Goal: Find specific page/section: Find specific page/section

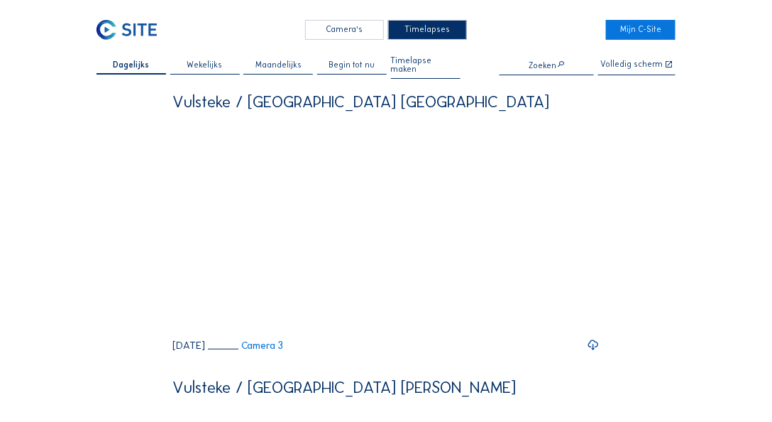
click at [544, 62] on input "text" at bounding box center [547, 65] width 94 height 10
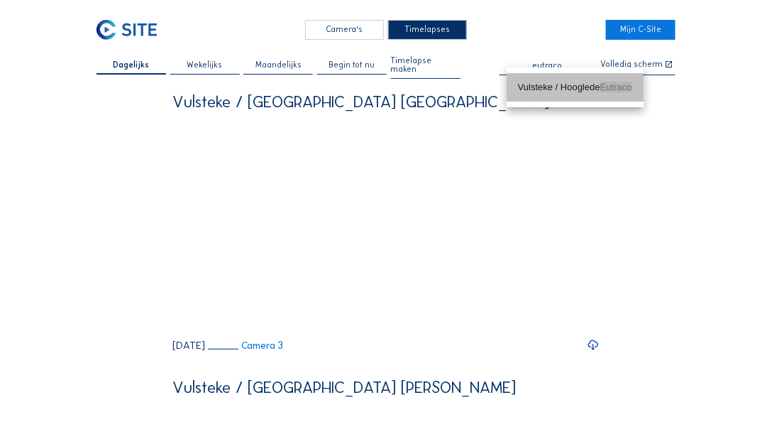
click at [535, 83] on div "Vulsteke / Hooglede Eutraco" at bounding box center [575, 87] width 114 height 11
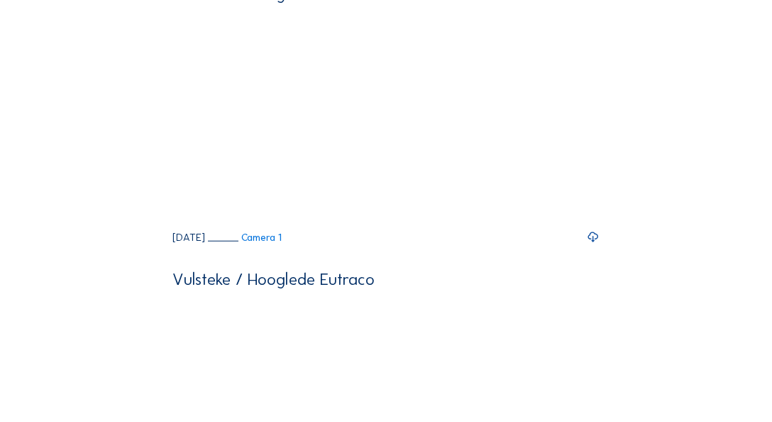
scroll to position [108, 0]
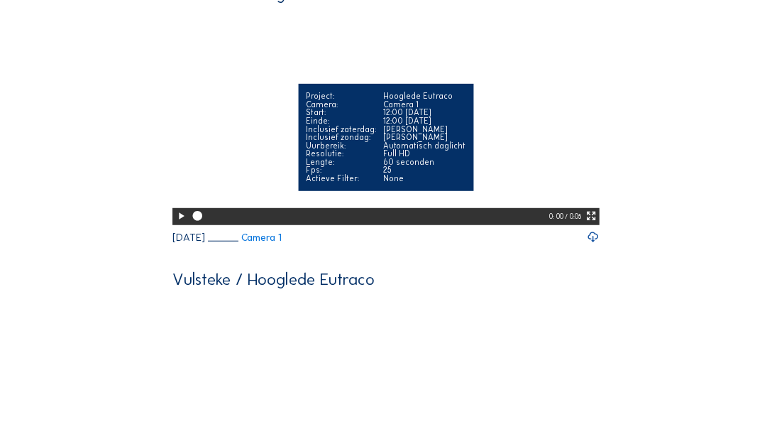
type input "Vulsteke / Hooglede Eutraco"
click at [181, 223] on icon at bounding box center [180, 215] width 11 height 13
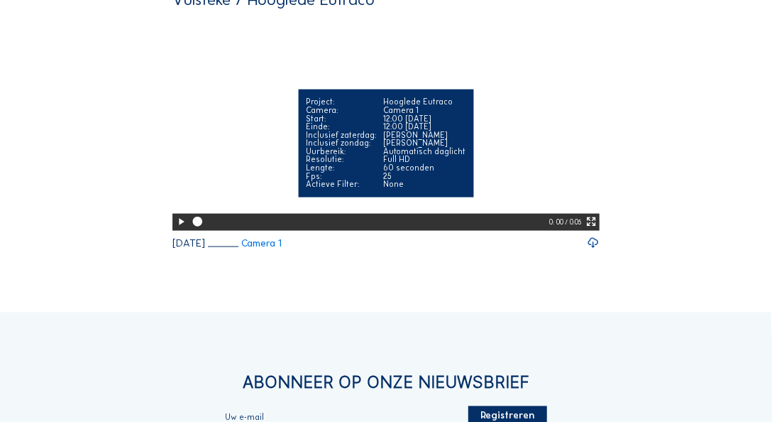
scroll to position [378, 0]
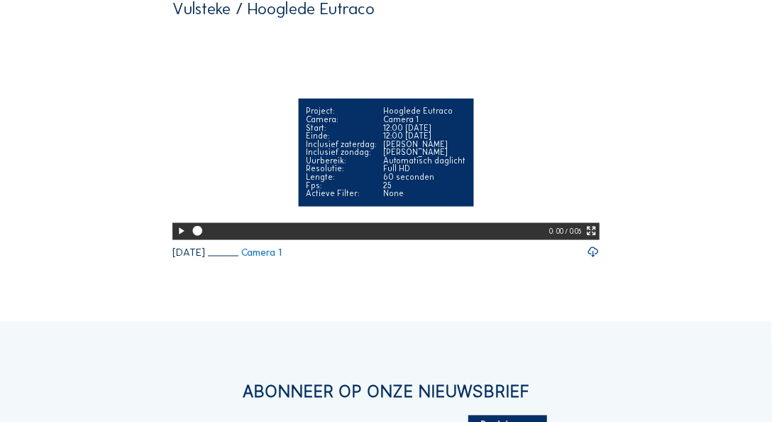
click at [177, 238] on icon at bounding box center [180, 230] width 11 height 13
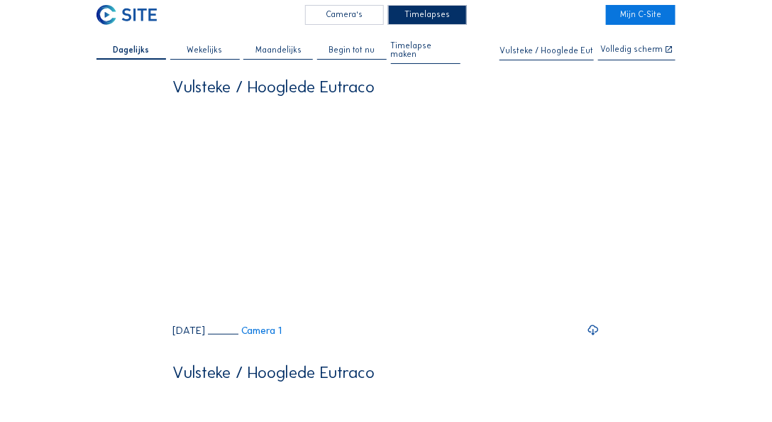
scroll to position [0, 0]
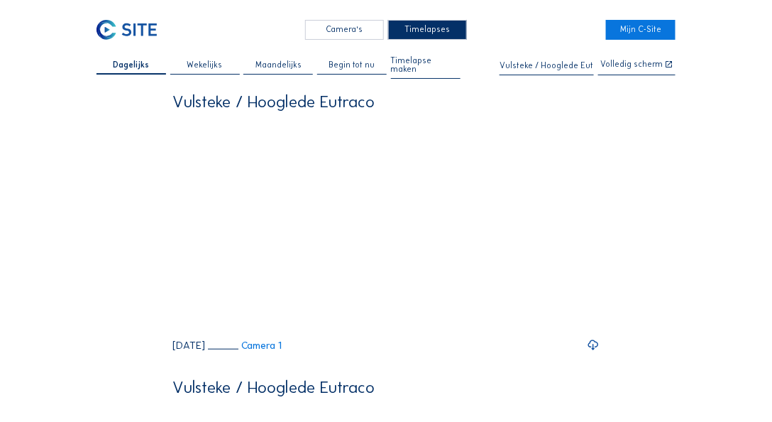
click at [207, 61] on span "Wekelijks" at bounding box center [204, 65] width 35 height 9
click at [370, 26] on div "Camera's" at bounding box center [344, 30] width 79 height 21
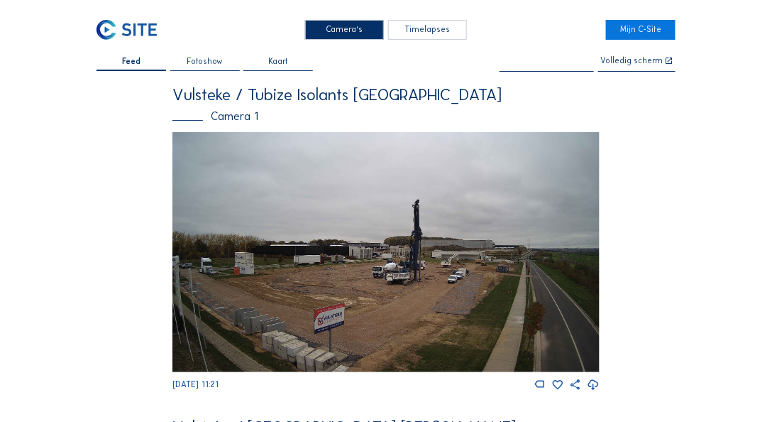
click at [549, 65] on input "text" at bounding box center [547, 62] width 94 height 10
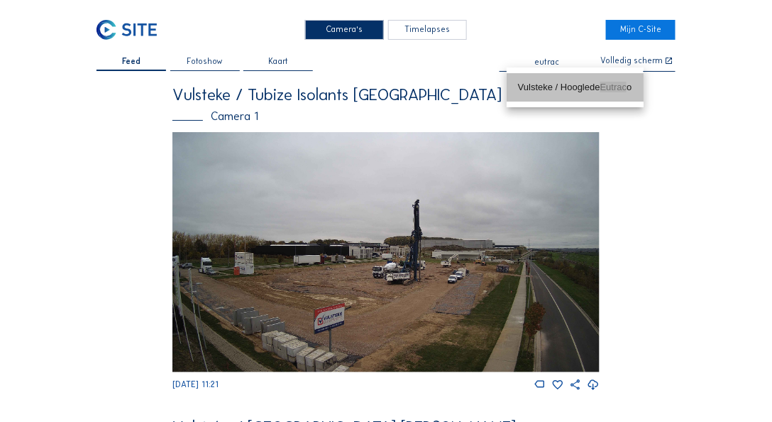
click at [562, 85] on div "Vulsteke / Hooglede Eutrac o" at bounding box center [575, 87] width 114 height 11
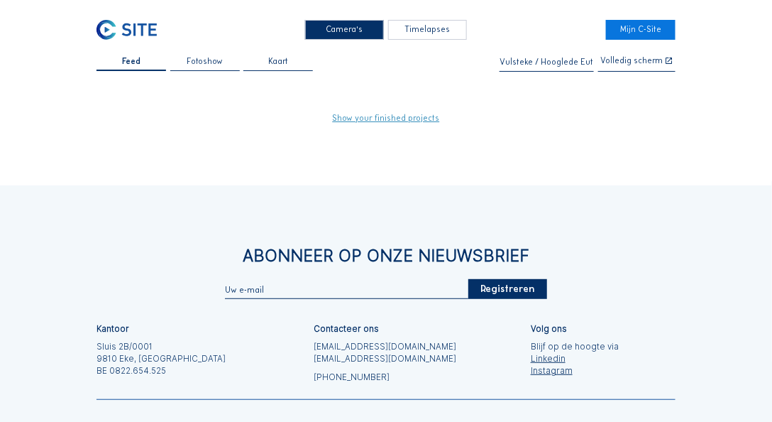
click at [554, 65] on input "Vulsteke / Hooglede Eutraco" at bounding box center [547, 62] width 94 height 10
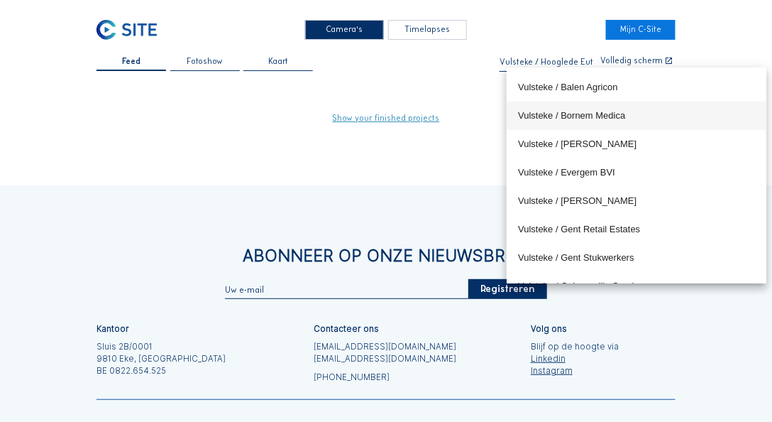
scroll to position [108, 0]
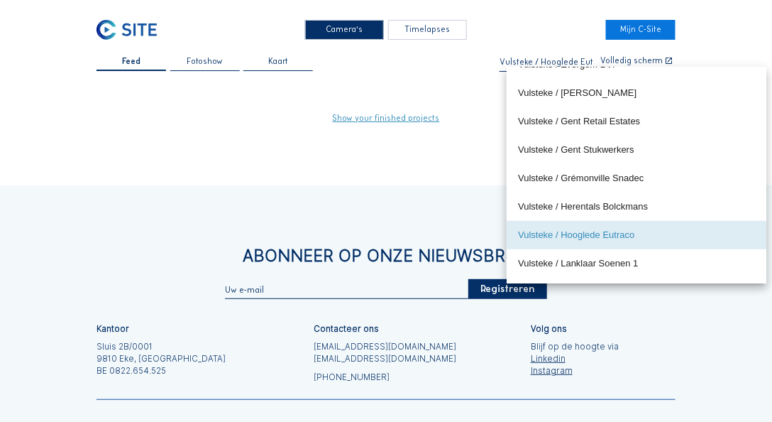
type input "Vulsteke / Hooglede Eutraco"
click at [235, 82] on div "Feed Fotoshow [PERSON_NAME] / Hooglede Eutraco Volledig scherm Show your finish…" at bounding box center [386, 89] width 579 height 65
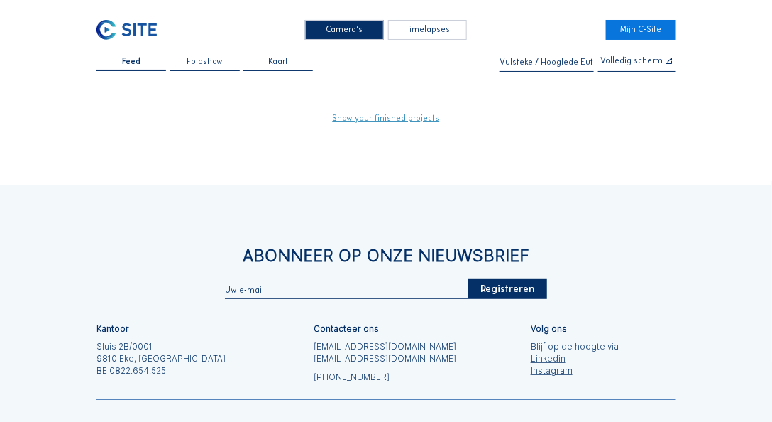
click at [372, 122] on link "Show your finished projects" at bounding box center [386, 118] width 107 height 9
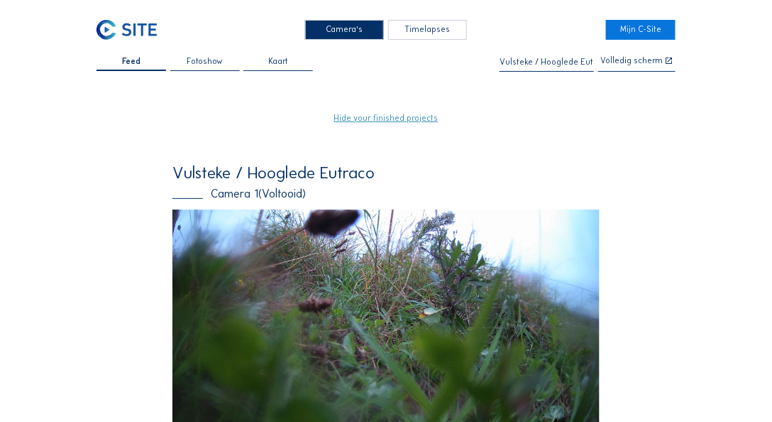
click at [138, 62] on span "Feed" at bounding box center [131, 61] width 18 height 9
click at [400, 33] on div "Timelapses" at bounding box center [427, 30] width 79 height 21
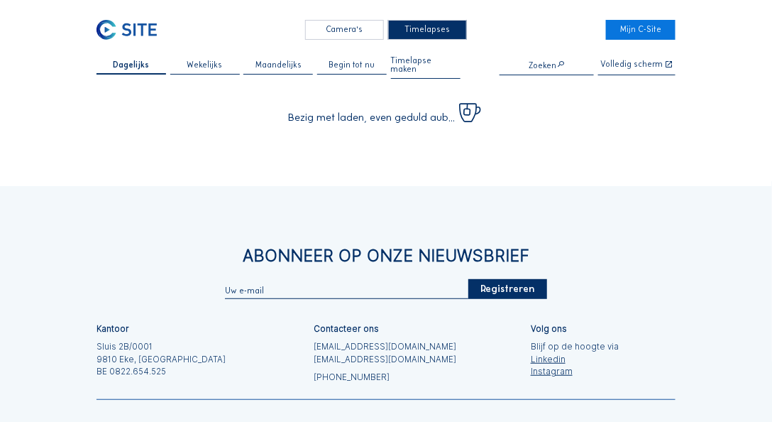
click at [355, 35] on div "Camera's" at bounding box center [344, 30] width 79 height 21
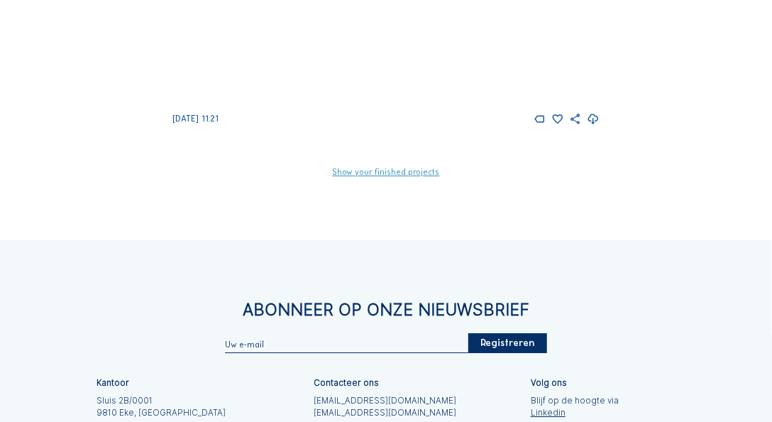
scroll to position [1082, 0]
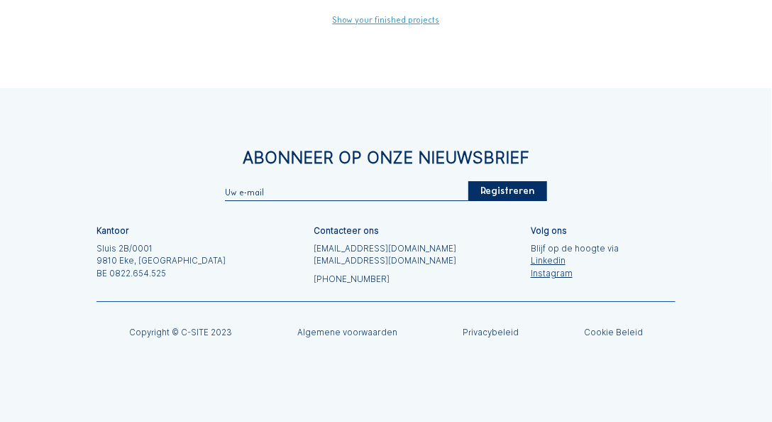
click at [395, 25] on link "Show your finished projects" at bounding box center [386, 20] width 107 height 9
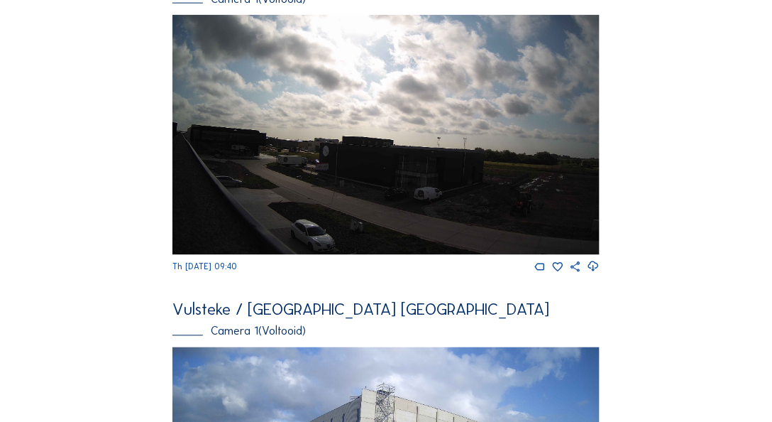
scroll to position [1946, 0]
